Goal: Browse casually

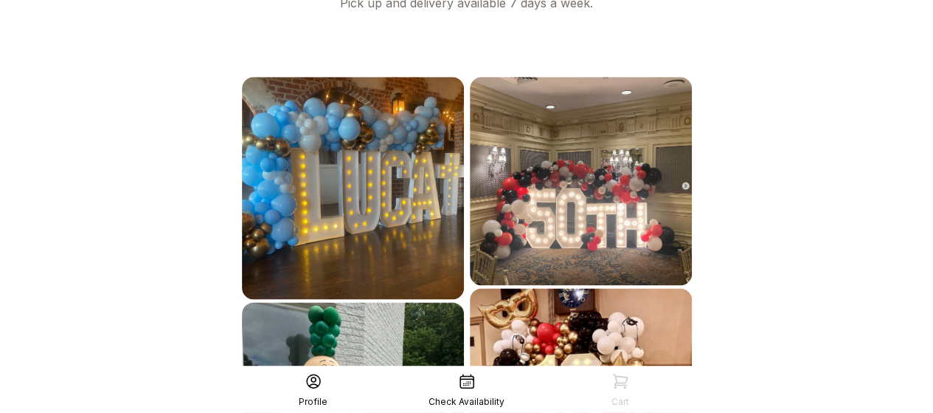
scroll to position [981, 0]
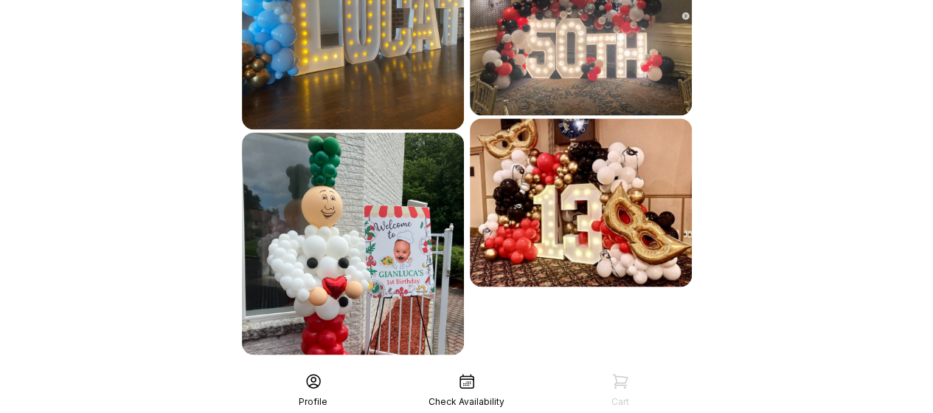
click at [522, 369] on div "See More" at bounding box center [467, 386] width 456 height 35
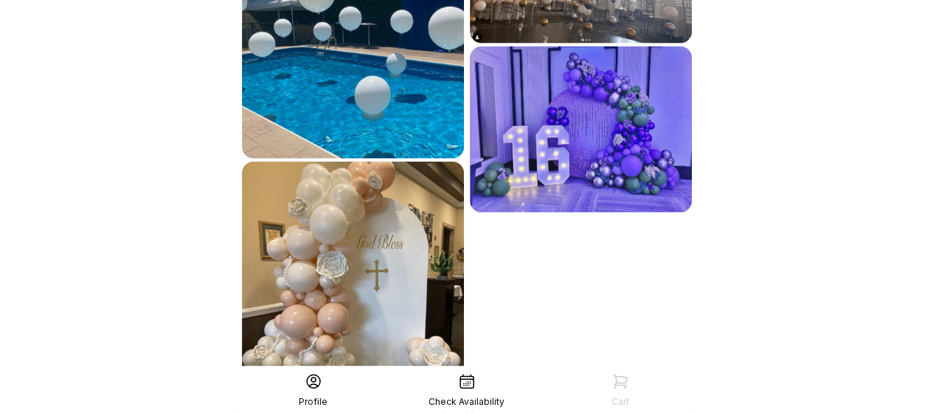
scroll to position [1432, 0]
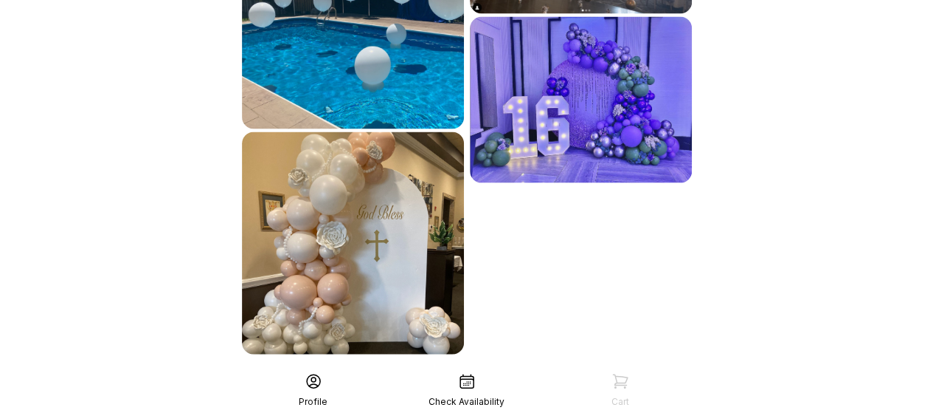
click at [313, 382] on icon at bounding box center [314, 381] width 18 height 18
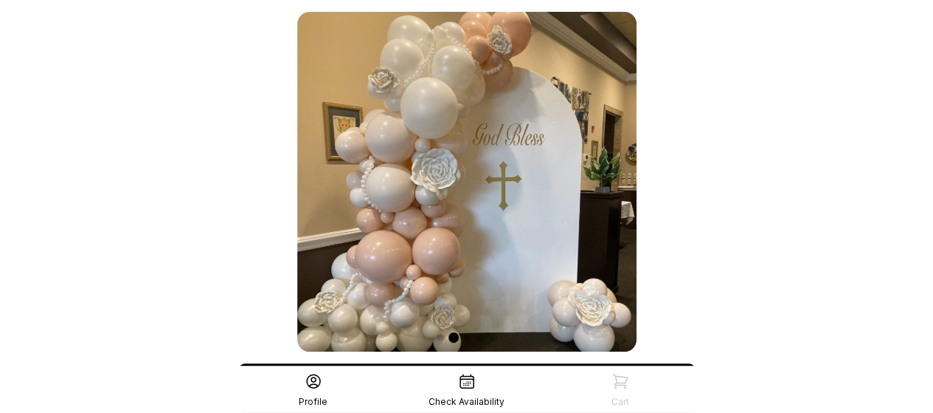
scroll to position [148, 0]
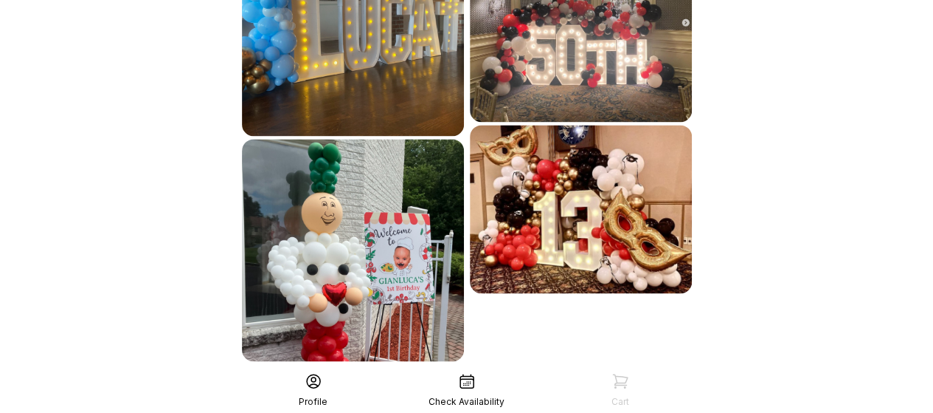
scroll to position [981, 0]
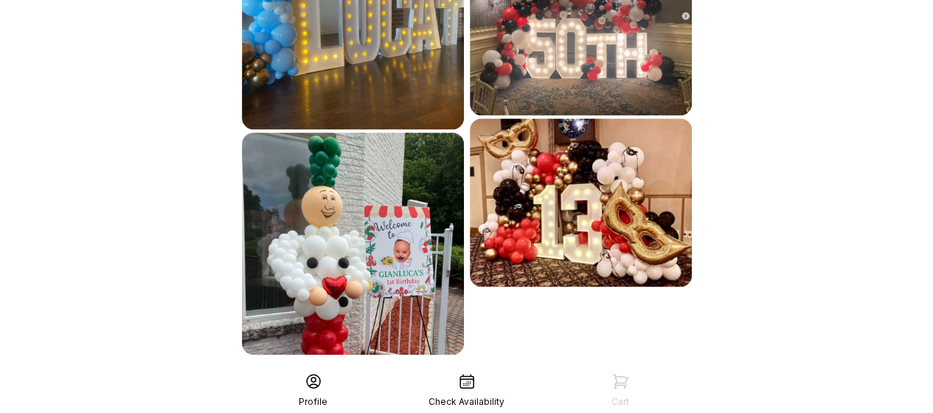
click at [530, 369] on div "See More" at bounding box center [467, 386] width 456 height 35
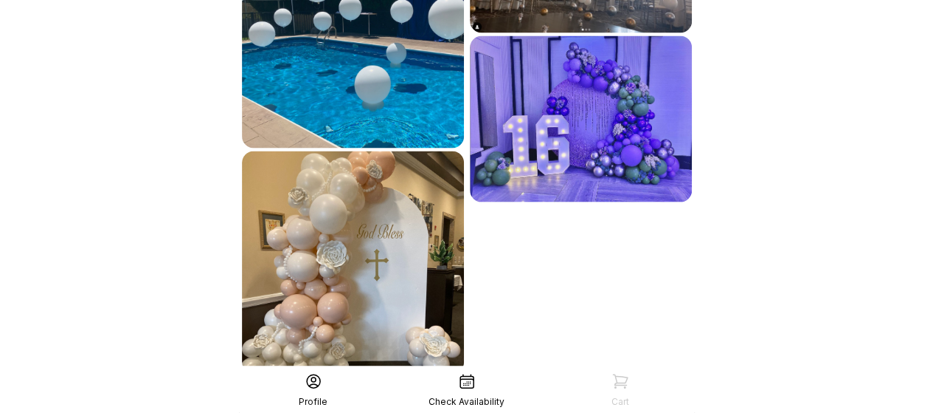
scroll to position [1432, 0]
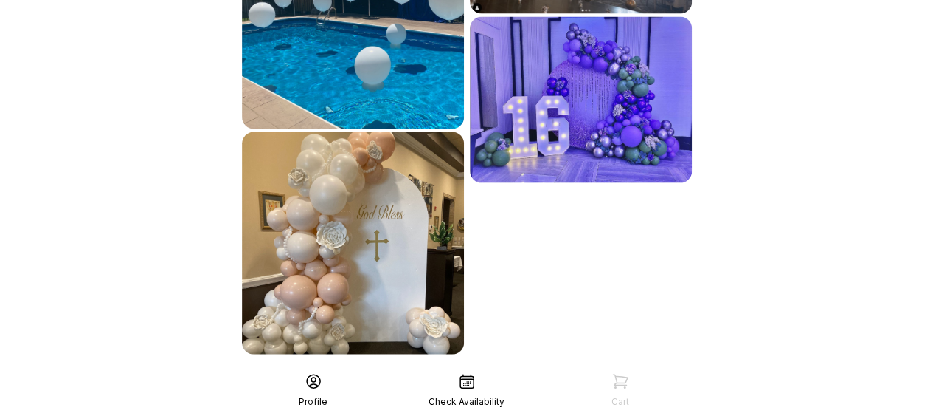
click at [529, 369] on div "See More" at bounding box center [467, 386] width 456 height 35
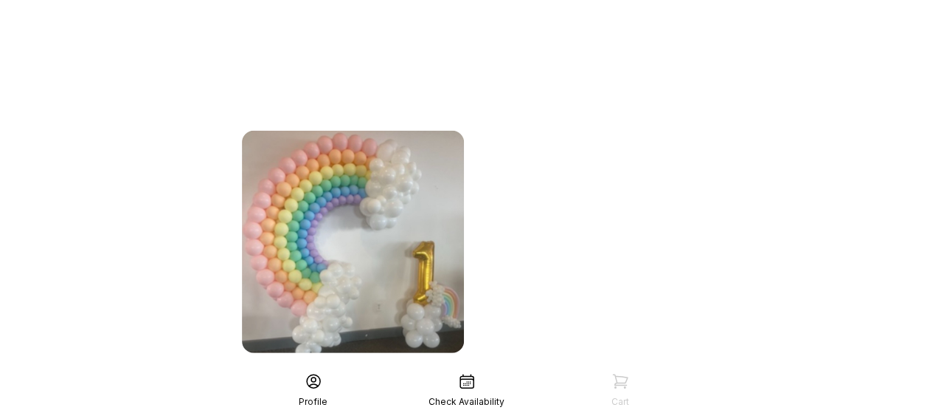
scroll to position [1885, 0]
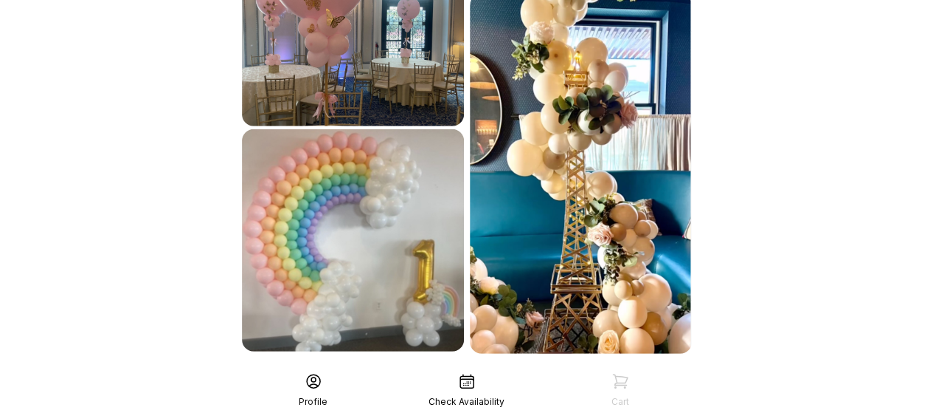
click at [533, 368] on div "See More" at bounding box center [467, 385] width 456 height 35
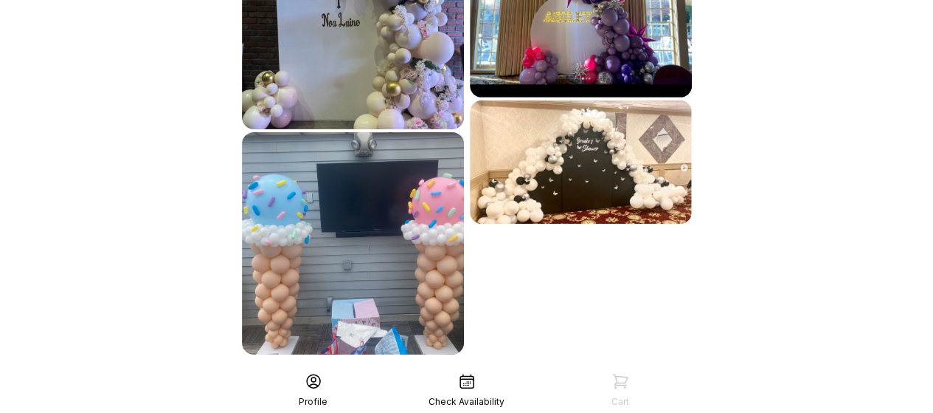
scroll to position [2332, 0]
click at [528, 369] on div "See More" at bounding box center [467, 386] width 456 height 35
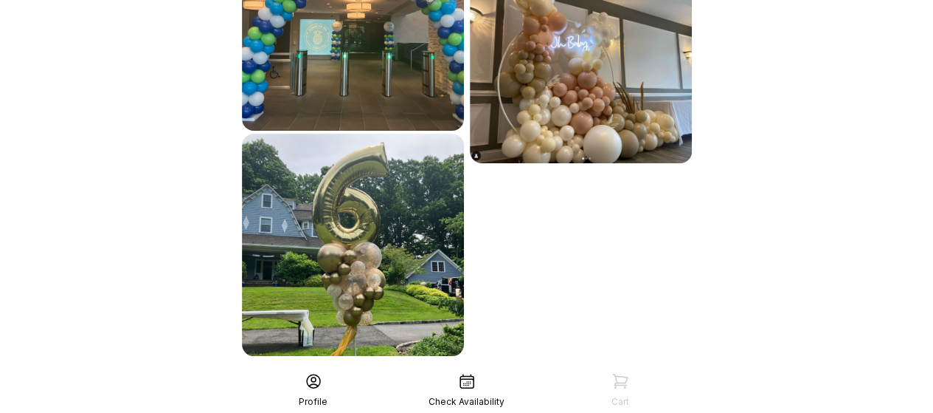
scroll to position [2782, 0]
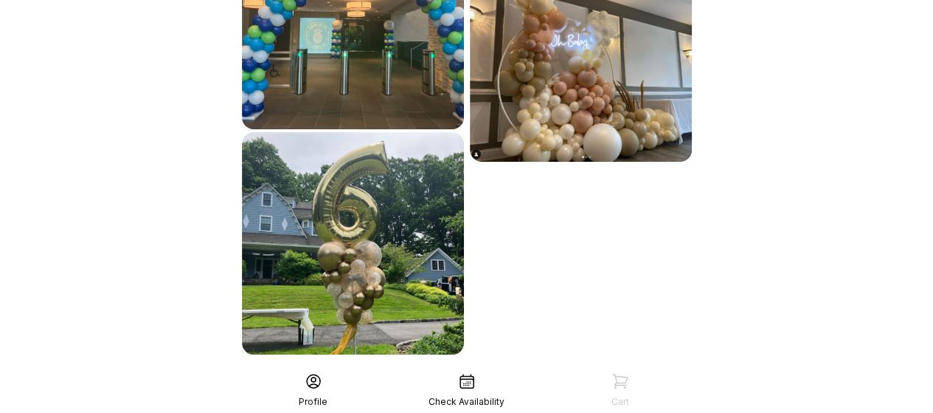
click at [522, 369] on div "See More" at bounding box center [467, 386] width 456 height 35
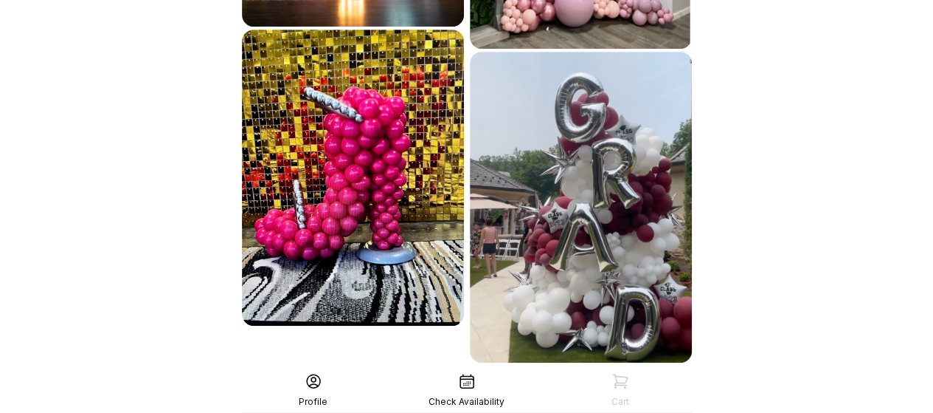
scroll to position [3269, 0]
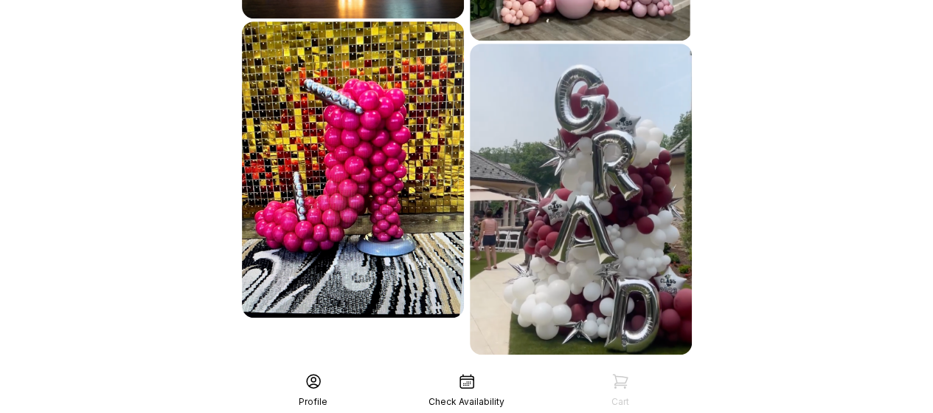
click at [522, 369] on div "See More" at bounding box center [467, 386] width 456 height 35
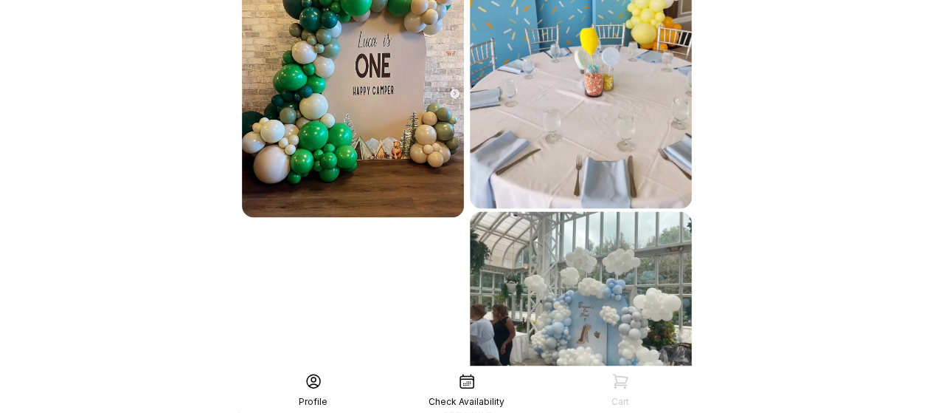
scroll to position [3810, 0]
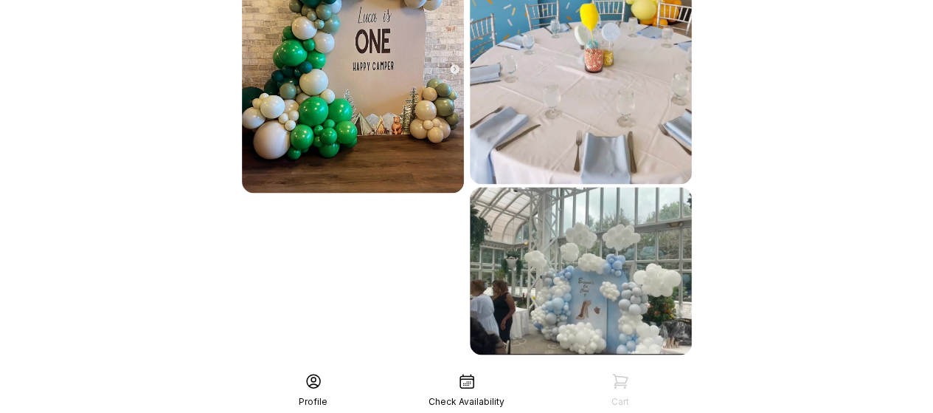
click at [522, 369] on div "See More" at bounding box center [467, 386] width 456 height 35
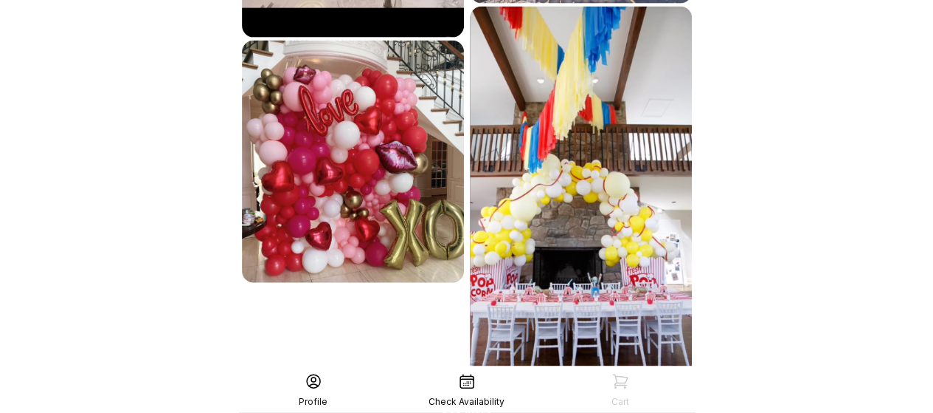
scroll to position [4363, 0]
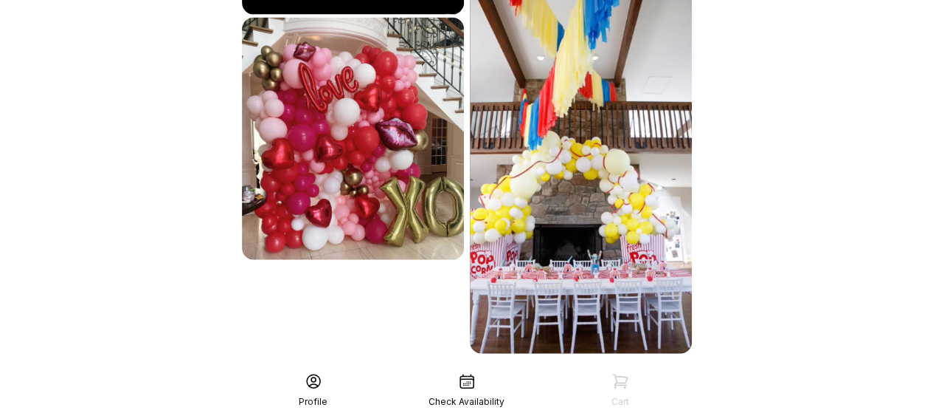
click at [522, 368] on div "See More" at bounding box center [467, 385] width 456 height 35
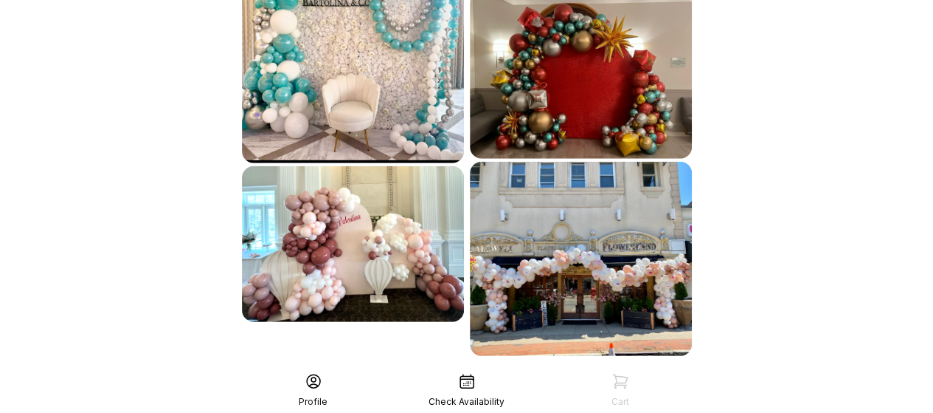
scroll to position [4729, 0]
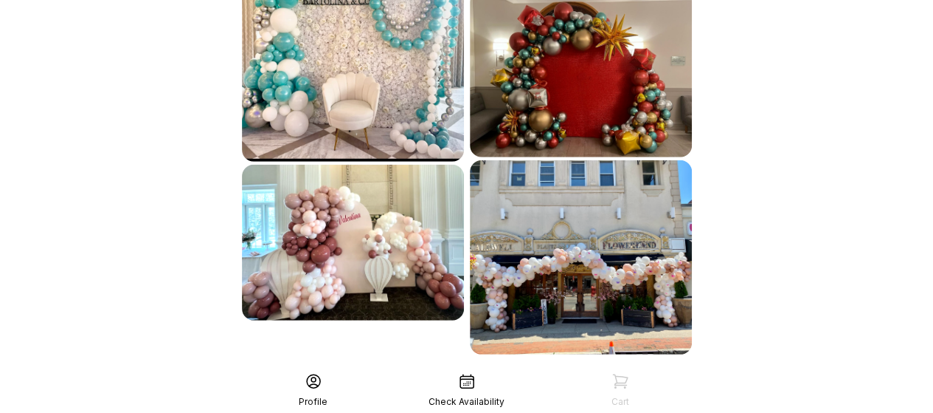
click at [522, 369] on div "See More" at bounding box center [467, 386] width 456 height 35
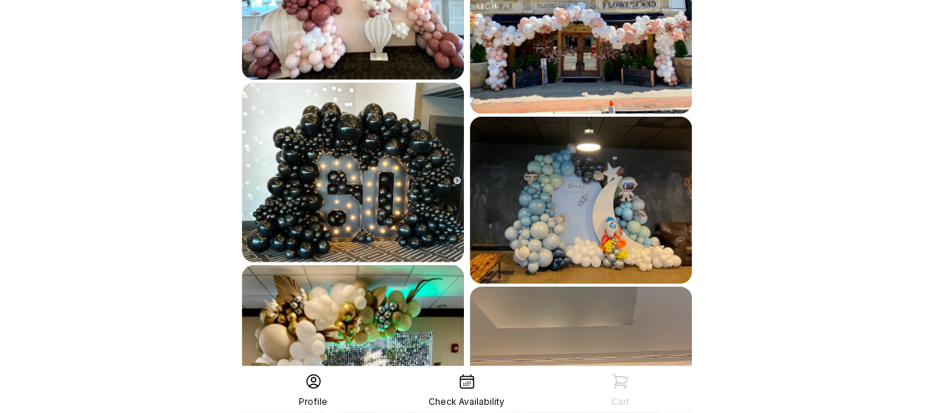
scroll to position [5197, 0]
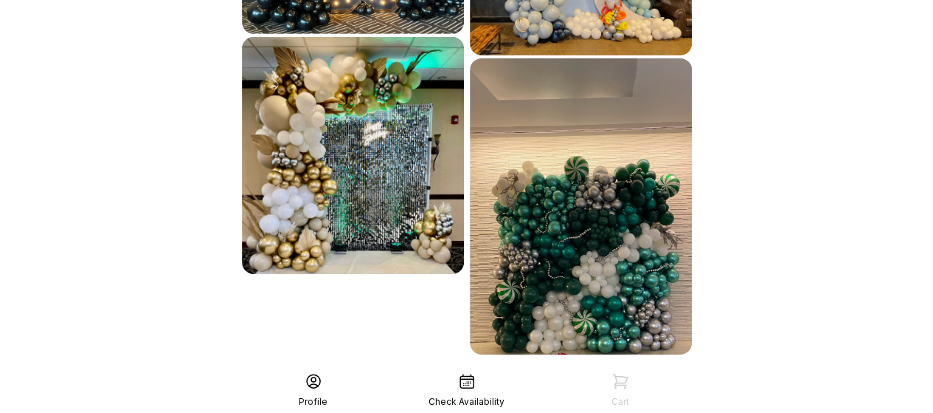
click at [468, 369] on div "See More" at bounding box center [467, 386] width 456 height 35
click at [474, 369] on div "See More" at bounding box center [467, 386] width 456 height 35
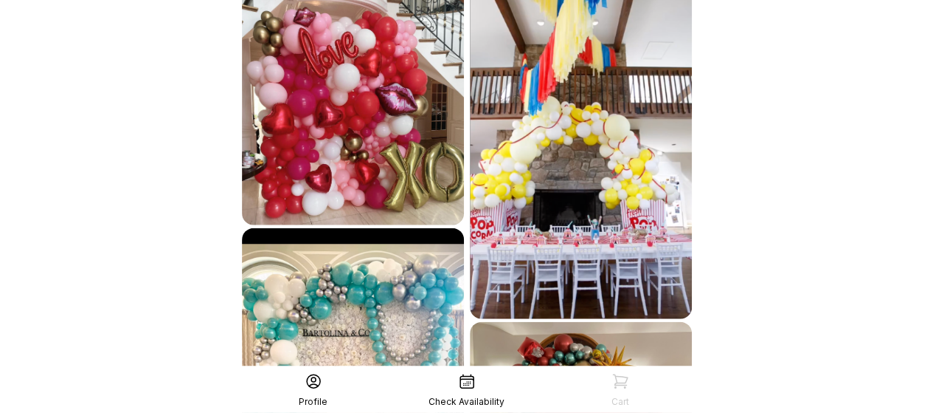
scroll to position [4386, 0]
